Goal: Information Seeking & Learning: Learn about a topic

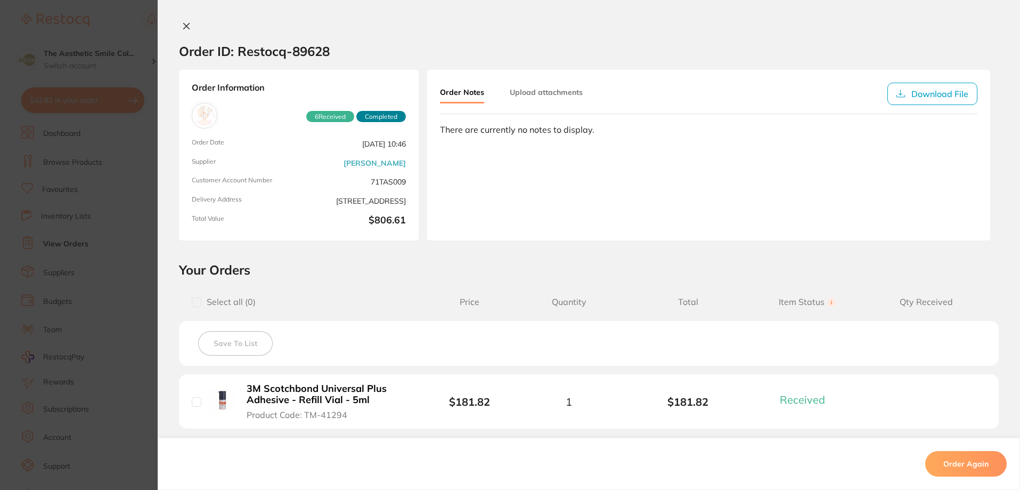
click at [184, 25] on icon at bounding box center [187, 26] width 6 height 6
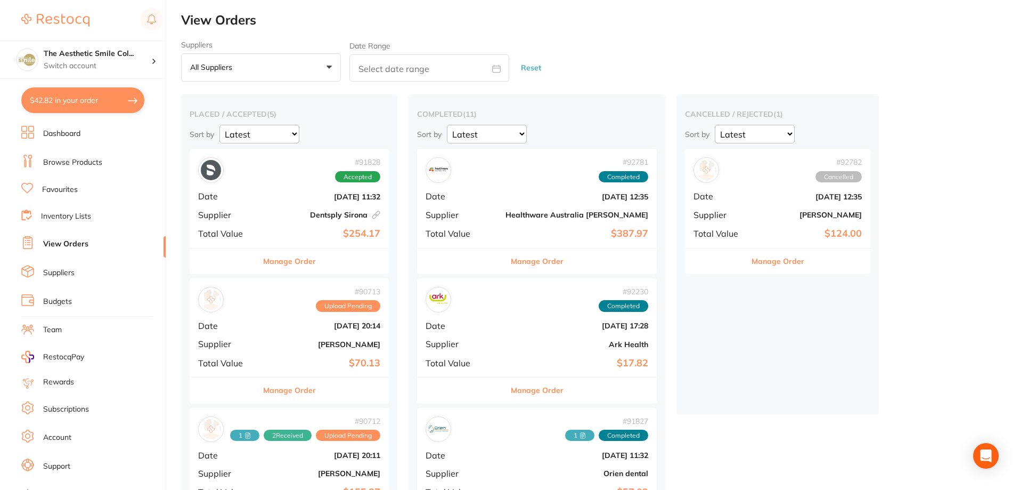
click at [88, 102] on button "$42.82 in your order" at bounding box center [82, 100] width 123 height 26
checkbox input "true"
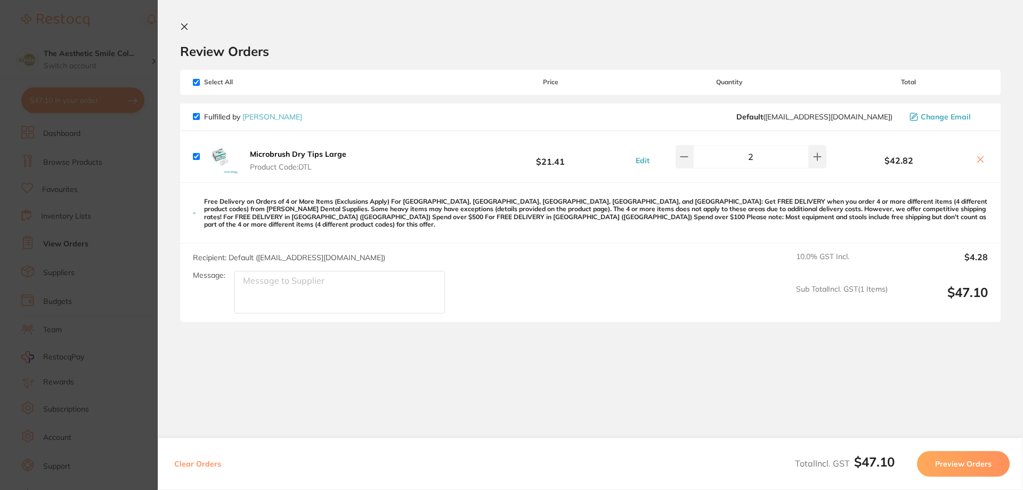
click at [184, 26] on icon at bounding box center [185, 27] width 6 height 6
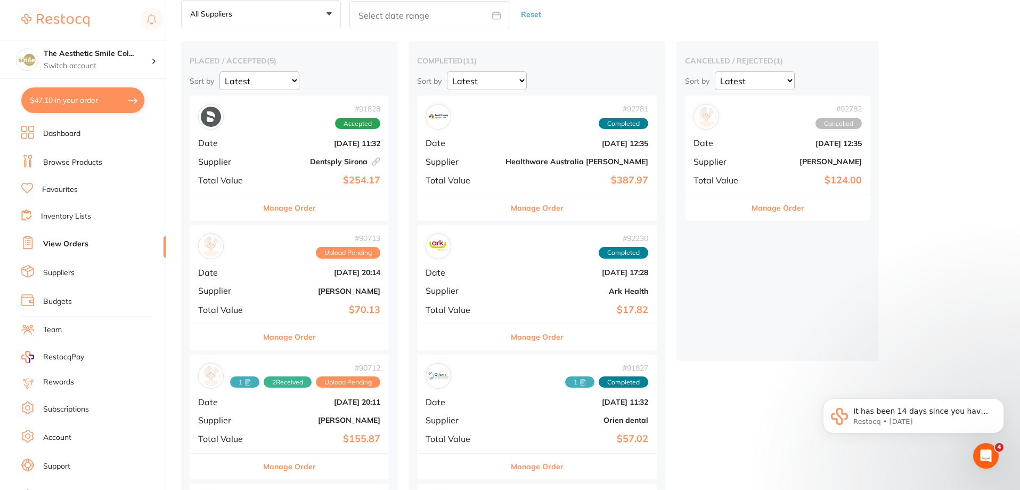
click at [80, 162] on link "Browse Products" at bounding box center [72, 162] width 59 height 11
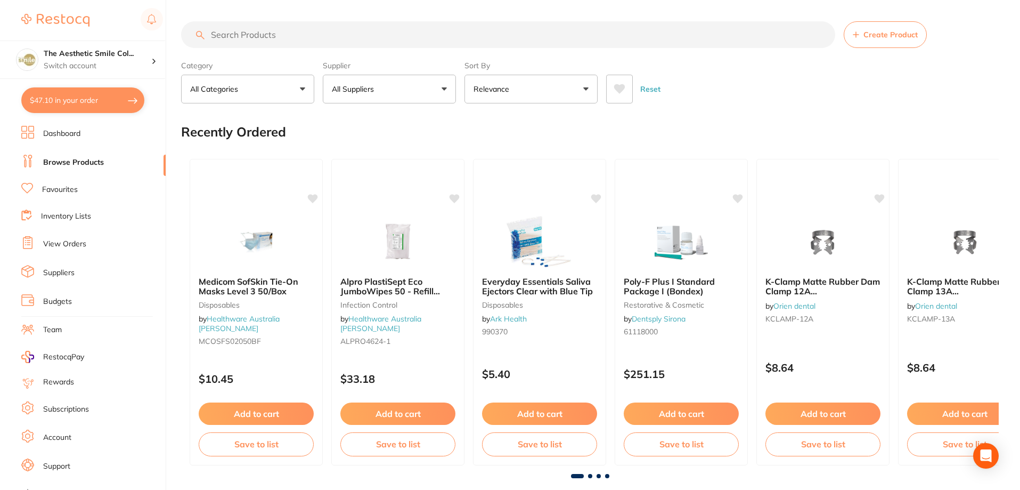
click at [246, 36] on input "search" at bounding box center [508, 34] width 654 height 27
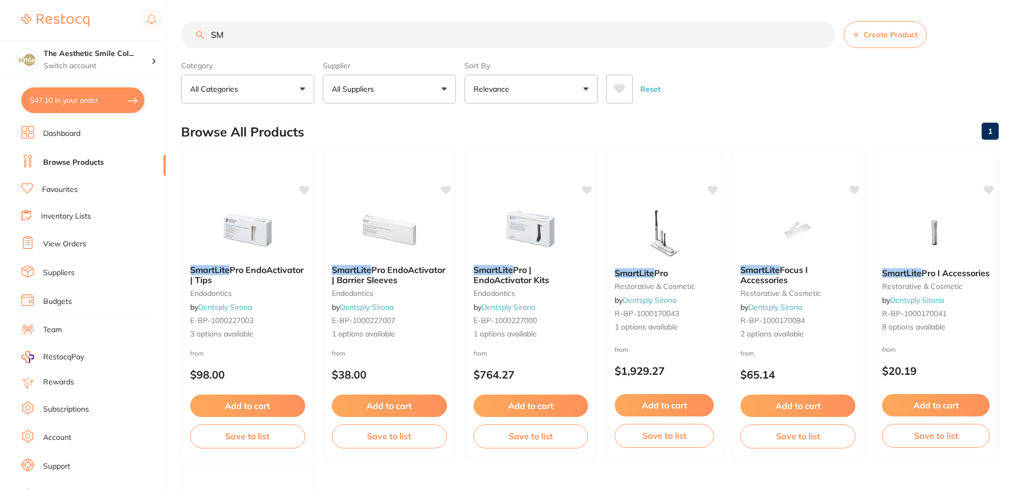
type input "S"
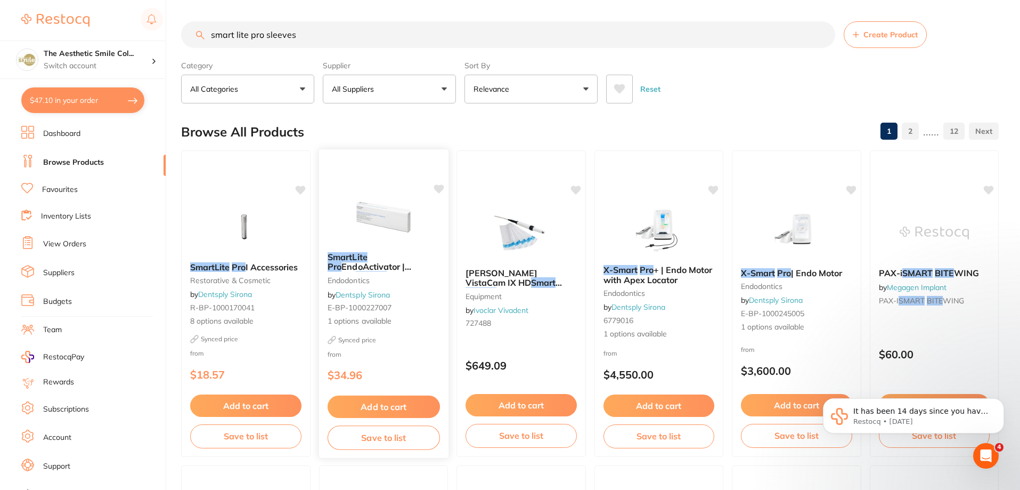
click at [394, 269] on span "EndoActivator | Barrier" at bounding box center [369, 271] width 84 height 21
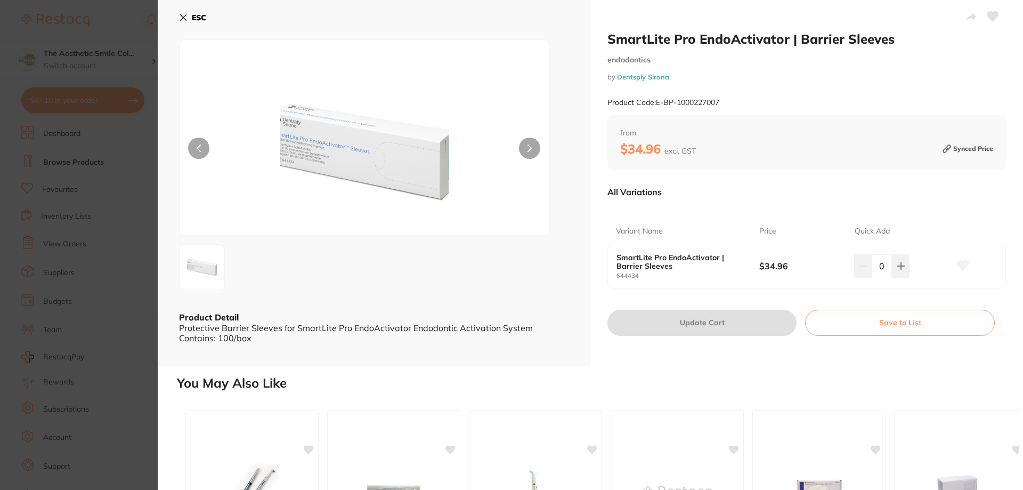
click at [183, 20] on icon at bounding box center [183, 17] width 9 height 9
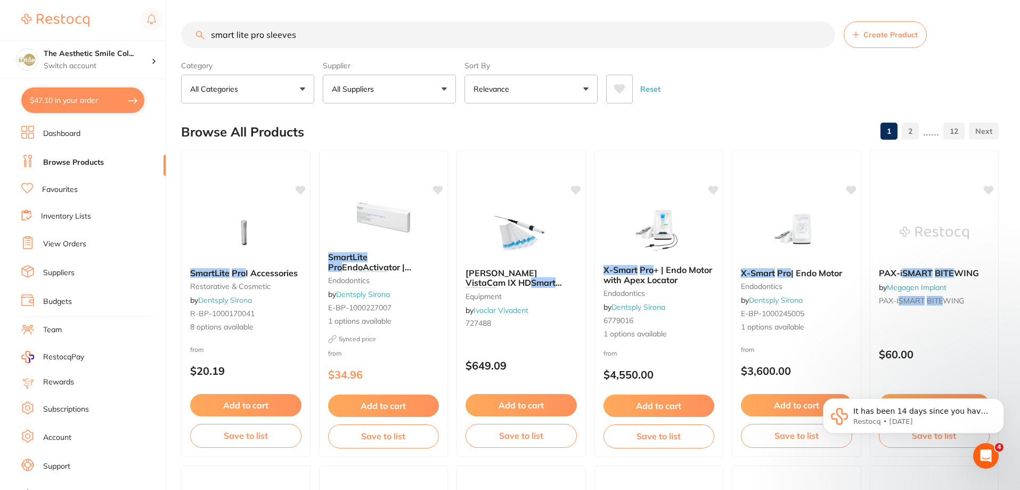
click at [309, 33] on input "smart lite pro sleeves" at bounding box center [508, 34] width 654 height 27
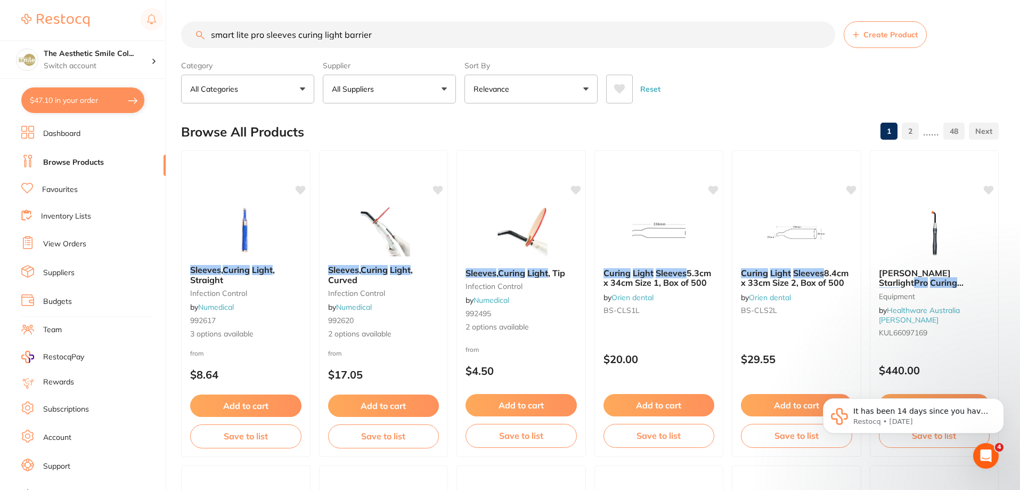
scroll to position [1, 0]
drag, startPoint x: 358, startPoint y: 31, endPoint x: 266, endPoint y: 44, distance: 92.5
click at [266, 44] on input "smart lite pro sleeves curing light barrier" at bounding box center [508, 34] width 654 height 27
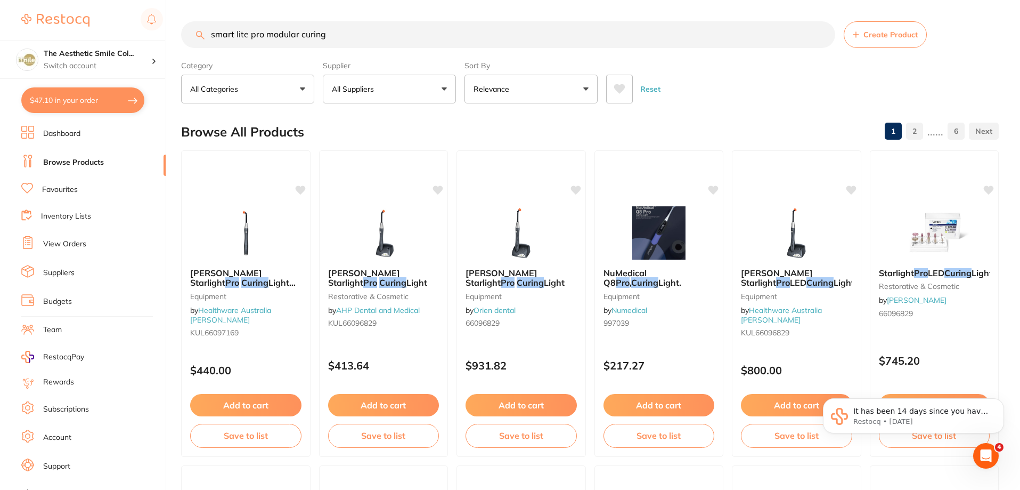
scroll to position [0, 0]
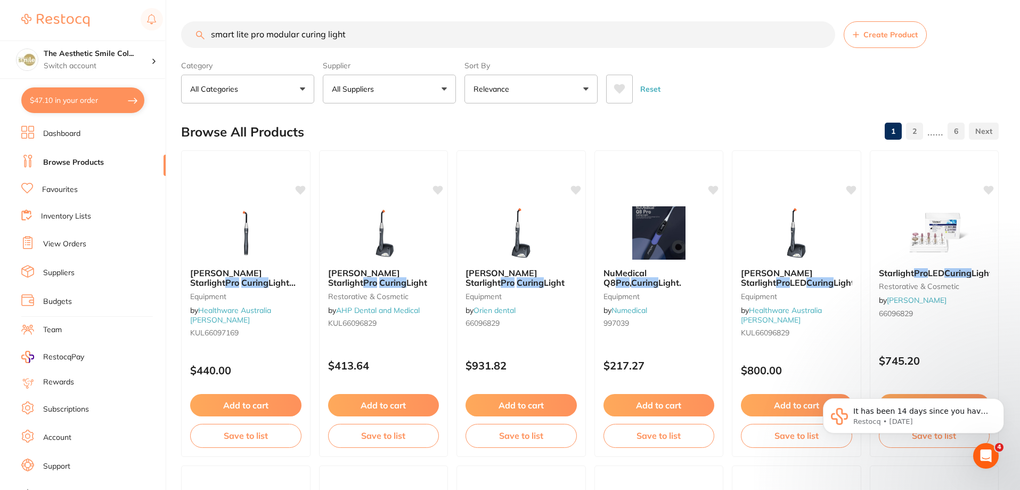
type input "smart lite pro modular curing light"
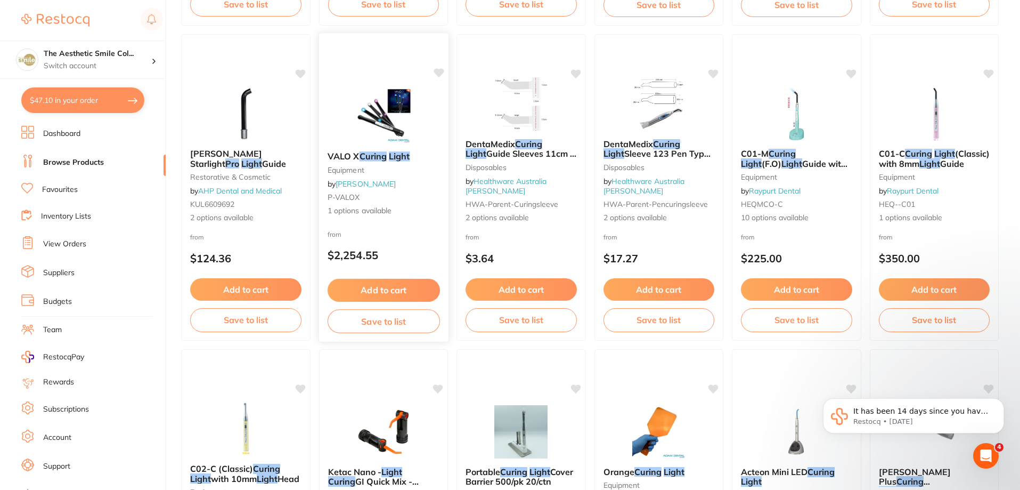
scroll to position [853, 0]
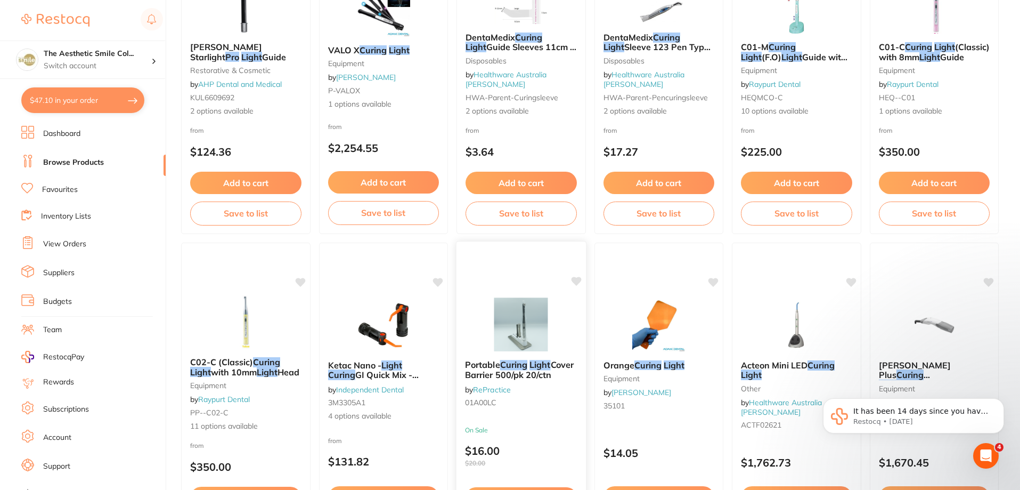
click at [556, 378] on span "Cover Barrier 500/pk 20/ctn" at bounding box center [519, 369] width 109 height 21
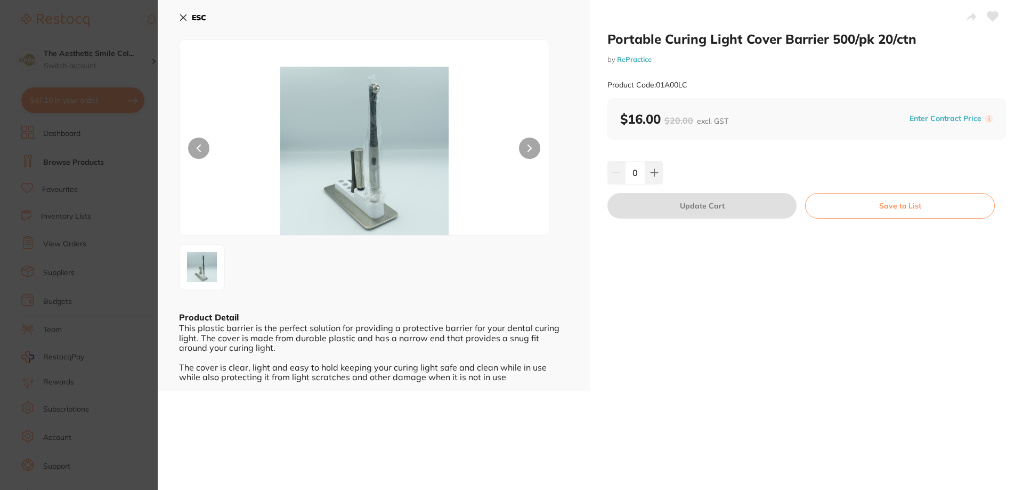
click at [524, 144] on button at bounding box center [529, 147] width 21 height 21
click at [192, 19] on b "ESC" at bounding box center [199, 18] width 14 height 10
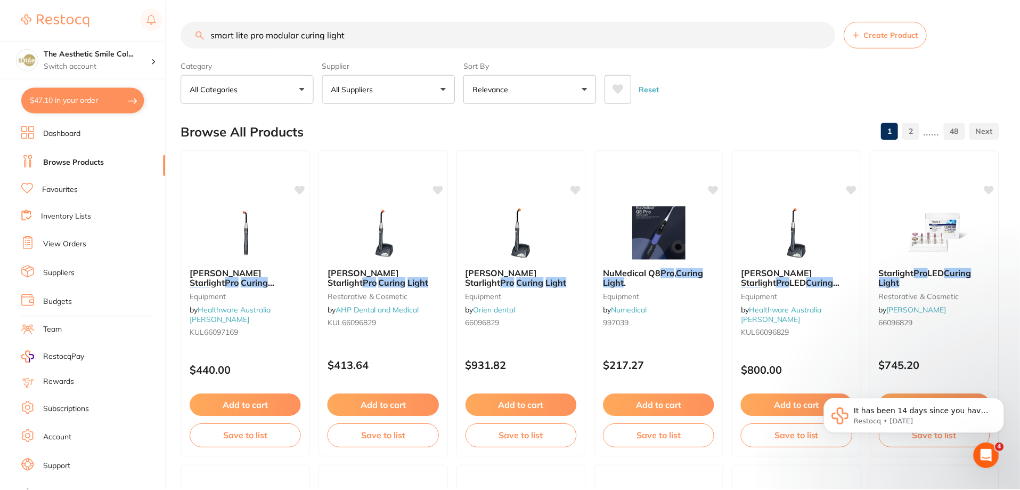
scroll to position [853, 0]
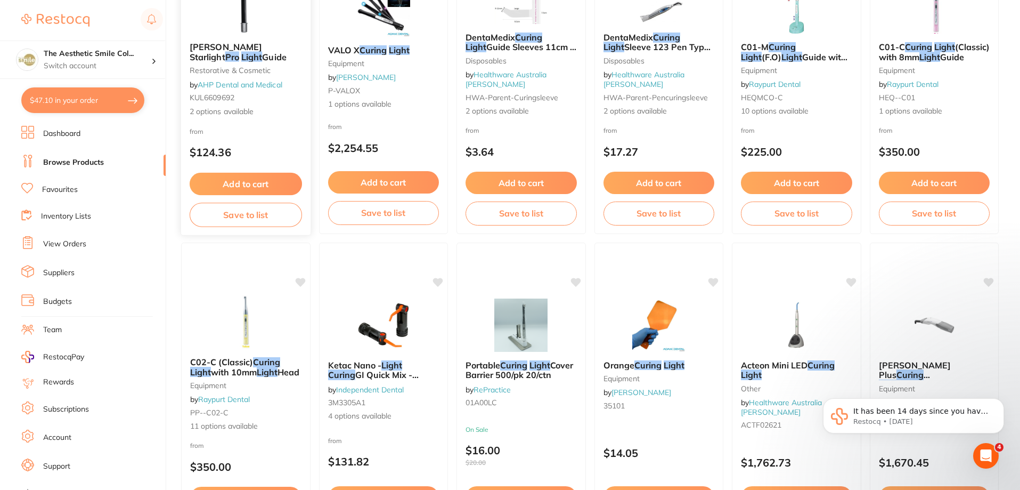
click at [188, 18] on div at bounding box center [245, 7] width 129 height 54
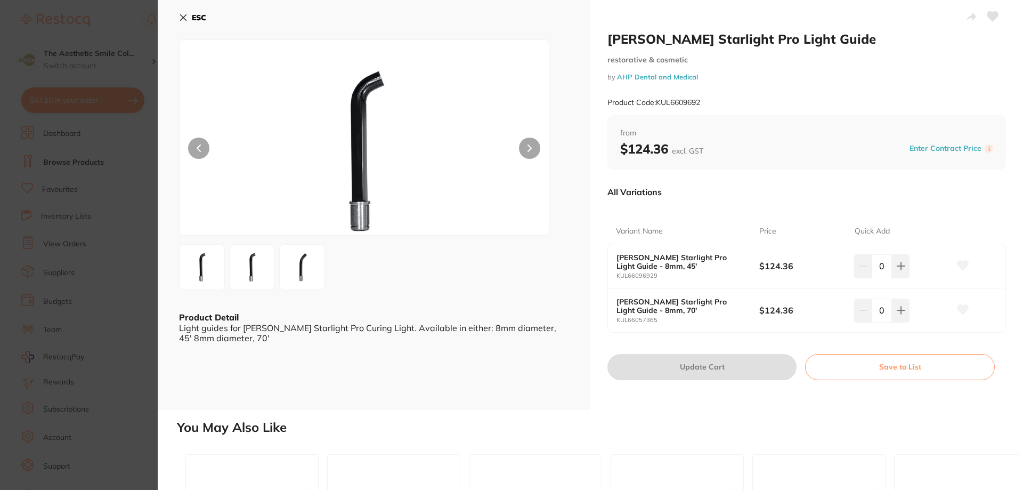
click at [175, 12] on div "ESC Product Detail Light guides for [PERSON_NAME] Starlight Pro Curing Light. A…" at bounding box center [374, 205] width 433 height 410
click at [182, 18] on icon at bounding box center [183, 17] width 9 height 9
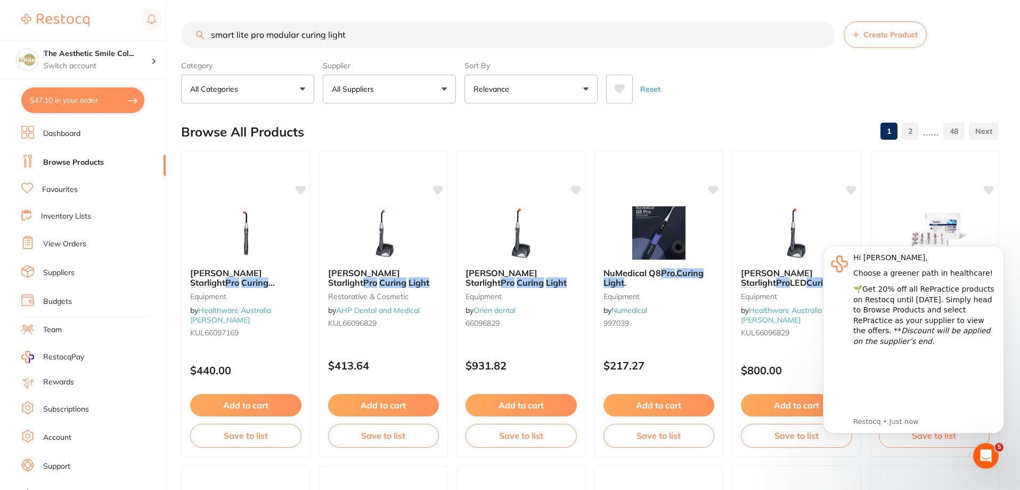
drag, startPoint x: 372, startPoint y: 25, endPoint x: 191, endPoint y: 25, distance: 181.2
click at [209, 25] on input "smart lite pro modular curing light" at bounding box center [508, 34] width 654 height 27
type input "auotmatrix"
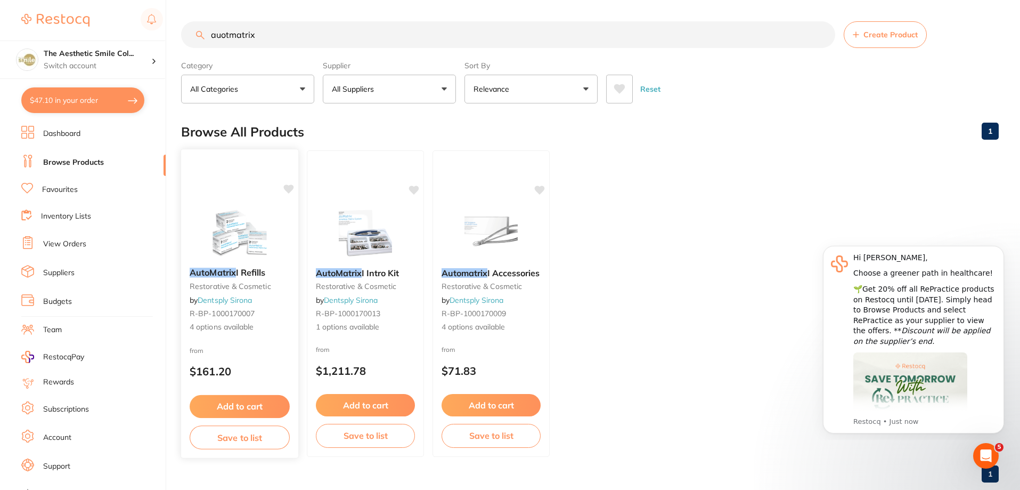
click at [256, 274] on span "I Refills" at bounding box center [251, 272] width 30 height 11
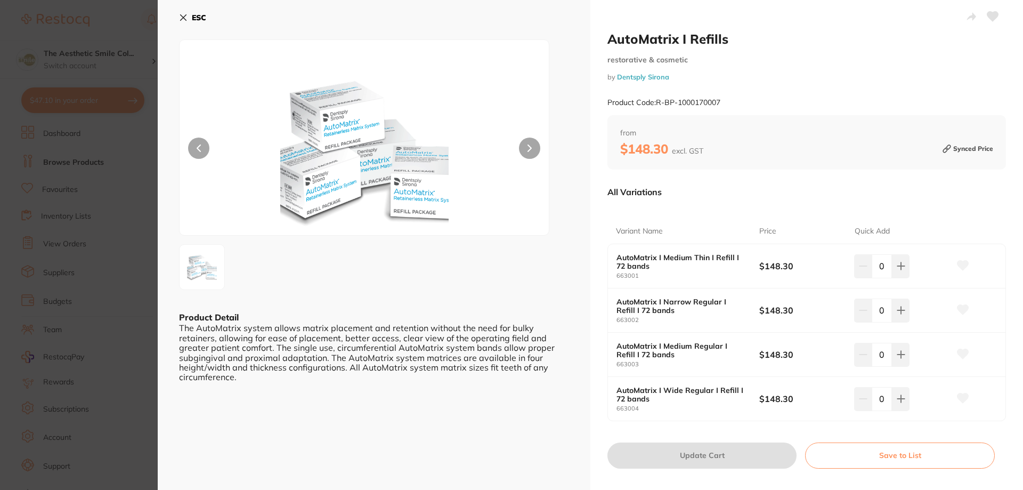
click at [527, 144] on icon at bounding box center [529, 147] width 4 height 7
click at [182, 18] on icon at bounding box center [184, 18] width 6 height 6
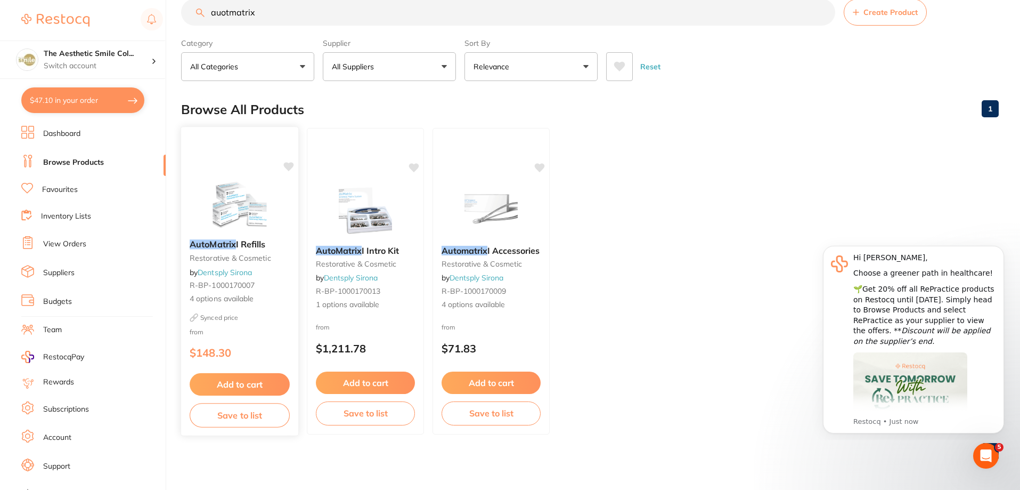
click at [227, 270] on link "Dentsply Sirona" at bounding box center [225, 272] width 54 height 10
